Goal: Navigation & Orientation: Understand site structure

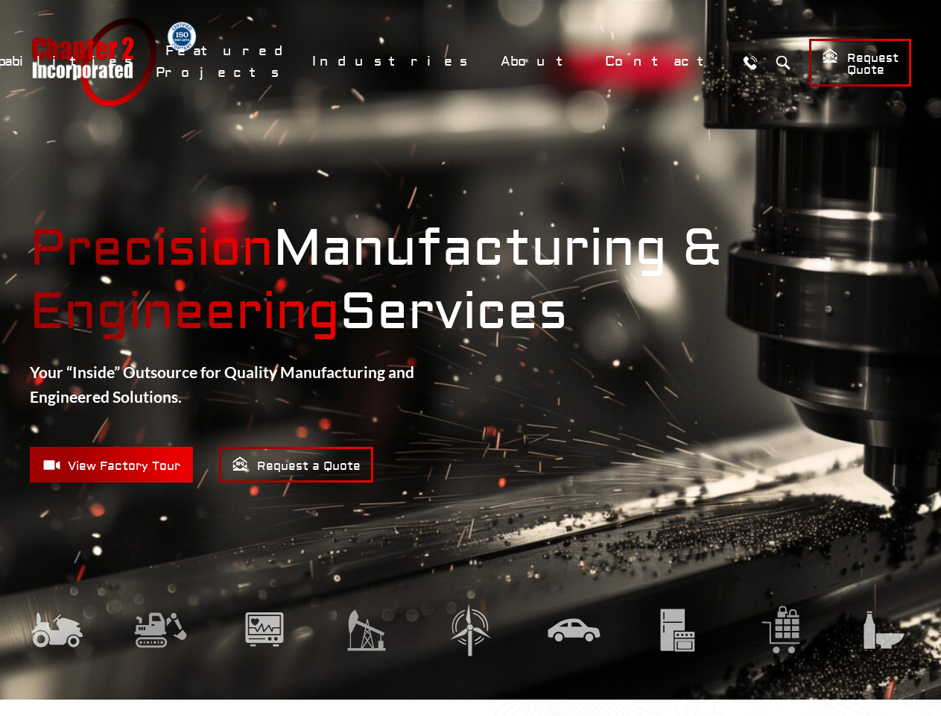
click at [148, 61] on link "Capabilities" at bounding box center [59, 61] width 177 height 32
click at [335, 119] on header "Chapter 2 Incorporated Menu Capabilities Precision CNC Machining Turning Millin…" at bounding box center [470, 62] width 941 height 124
click at [295, 62] on link "Featured Projects" at bounding box center [225, 62] width 139 height 54
click at [588, 61] on link "About" at bounding box center [539, 61] width 97 height 32
click at [769, 62] on button "Search" at bounding box center [783, 62] width 28 height 28
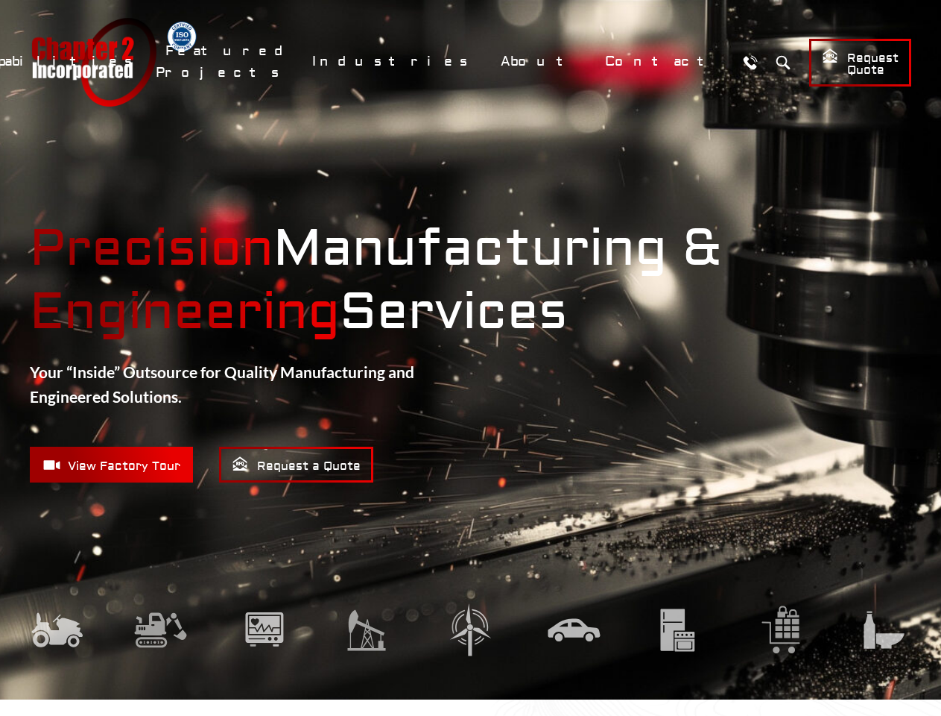
click at [148, 61] on link "Capabilities" at bounding box center [59, 61] width 177 height 32
click at [335, 119] on li "Fabrication & Assembly Assembly Services Welding & Fabrication Services" at bounding box center [229, 118] width 516 height 29
click at [295, 62] on link "Featured Projects" at bounding box center [225, 62] width 139 height 54
click at [588, 61] on link "About" at bounding box center [539, 61] width 97 height 32
click at [769, 62] on button "Search" at bounding box center [783, 62] width 28 height 28
